Goal: Check status

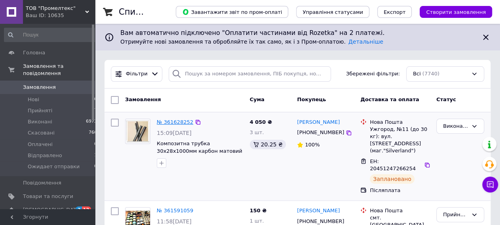
click at [178, 122] on link "№ 361628252" at bounding box center [175, 122] width 36 height 6
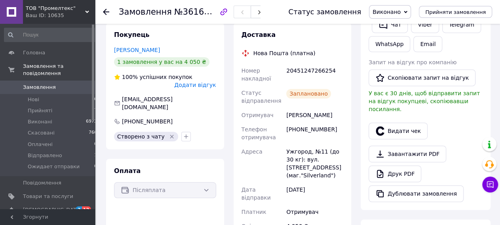
scroll to position [165, 0]
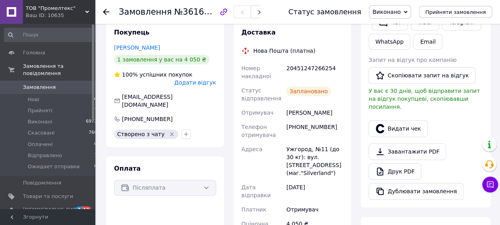
click at [298, 111] on div "[PERSON_NAME]" at bounding box center [315, 112] width 60 height 14
click at [297, 130] on div "[PHONE_NUMBER]" at bounding box center [315, 131] width 60 height 22
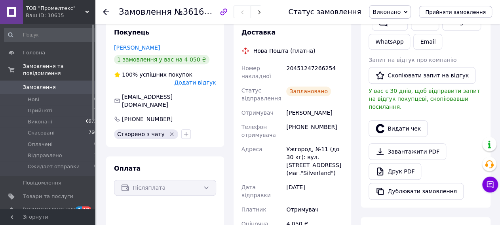
click at [297, 129] on div "[PHONE_NUMBER]" at bounding box center [315, 131] width 60 height 22
click at [300, 157] on div "Ужгород, №11 (до 30 кг): вул. [STREET_ADDRESS] (маг."Silverland")" at bounding box center [315, 161] width 60 height 38
click at [150, 96] on span "[EMAIL_ADDRESS][DOMAIN_NAME]" at bounding box center [147, 101] width 51 height 14
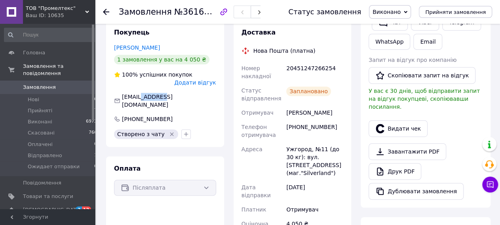
click at [150, 96] on span "[EMAIL_ADDRESS][DOMAIN_NAME]" at bounding box center [147, 101] width 51 height 14
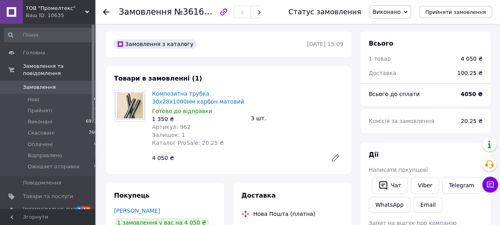
scroll to position [0, 0]
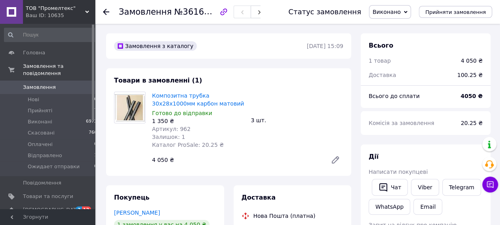
click at [157, 13] on span "Замовлення" at bounding box center [145, 12] width 53 height 10
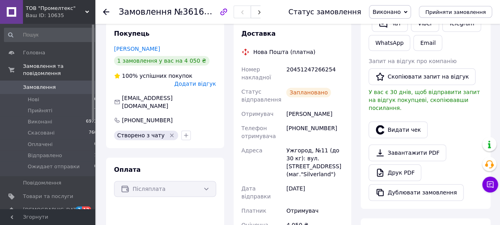
scroll to position [165, 0]
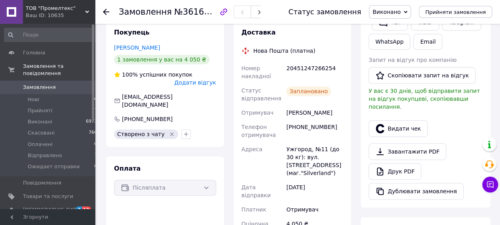
click at [309, 67] on div "20451247266254" at bounding box center [315, 72] width 60 height 22
copy div "20451247266254"
click at [307, 163] on div "Ужгород, №11 (до 30 кг): вул. [STREET_ADDRESS] (маг."Silverland")" at bounding box center [315, 161] width 60 height 38
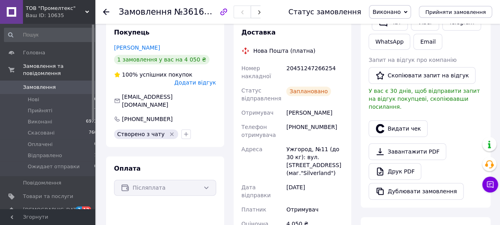
click at [307, 163] on div "Ужгород, №11 (до 30 кг): вул. [STREET_ADDRESS] (маг."Silverland")" at bounding box center [315, 161] width 60 height 38
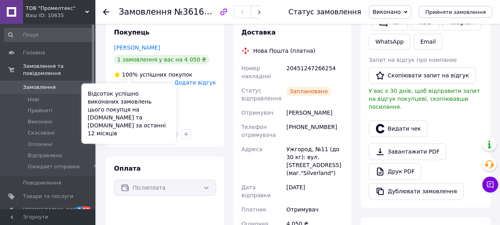
scroll to position [0, 0]
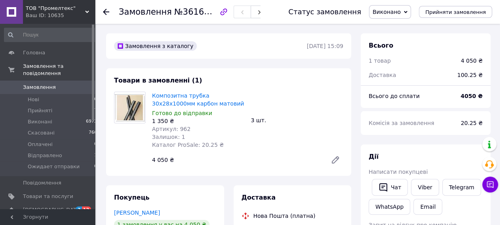
click at [105, 11] on icon at bounding box center [106, 12] width 6 height 6
